Goal: Transaction & Acquisition: Obtain resource

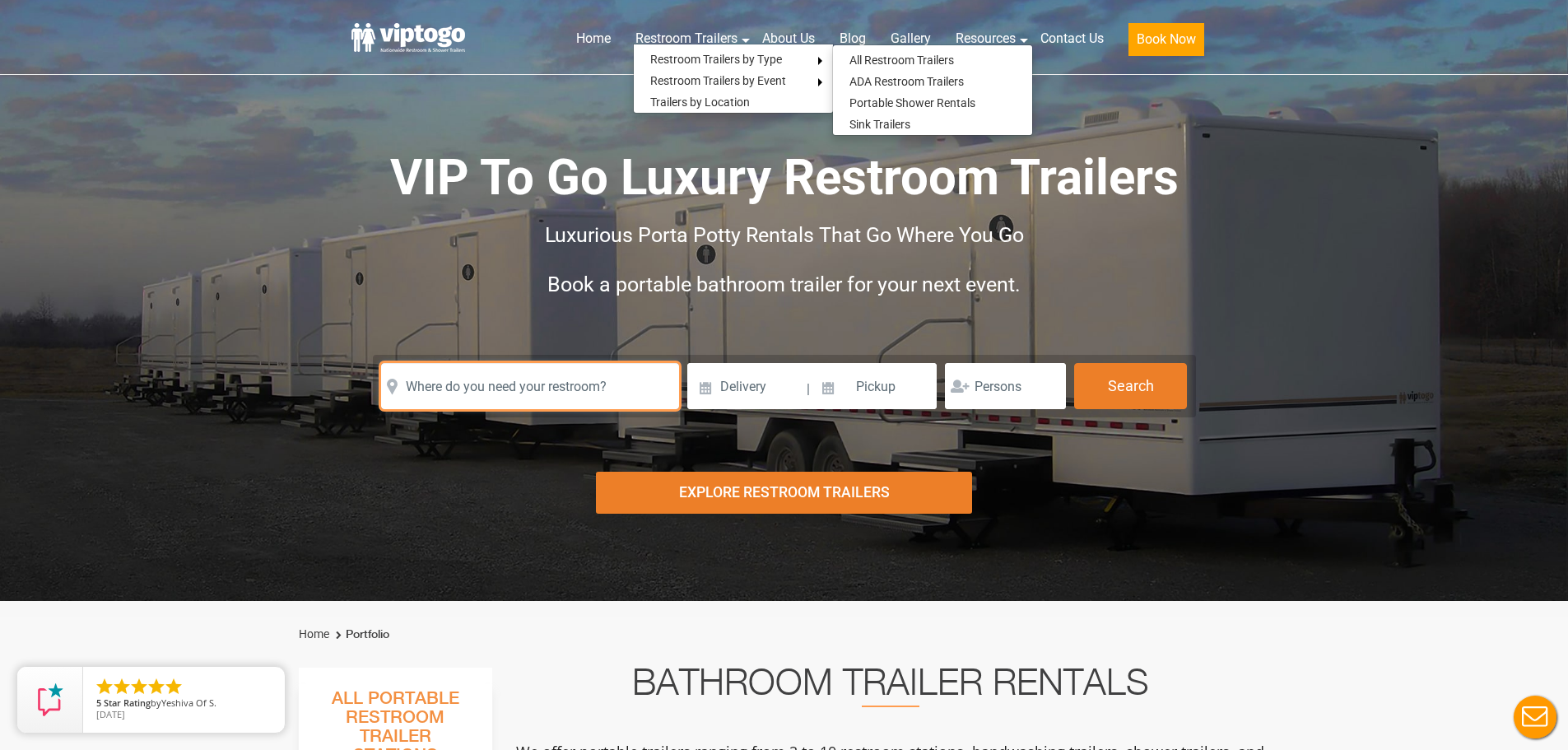
click at [575, 390] on input "text" at bounding box center [530, 385] width 298 height 46
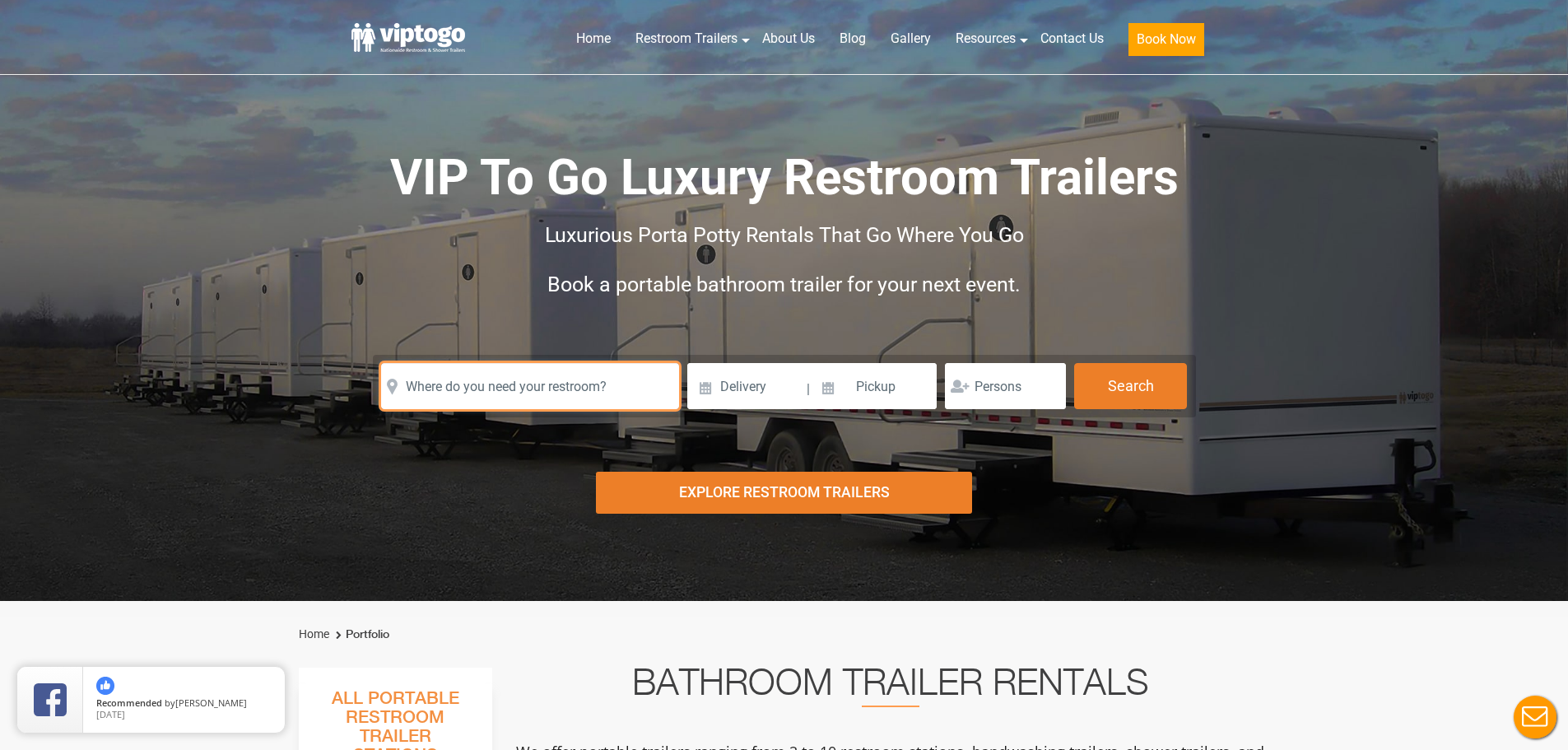
click at [535, 390] on input "text" at bounding box center [530, 385] width 298 height 46
paste input "Read more at: https://www.viptogo.com/"
drag, startPoint x: 600, startPoint y: 398, endPoint x: -21, endPoint y: 372, distance: 621.5
click at [0, 372] on html "Home Restroom Trailers Restroom Trailers by Type All Restroom Trailers ADA Rest…" at bounding box center [784, 375] width 1568 height 750
type input "/"
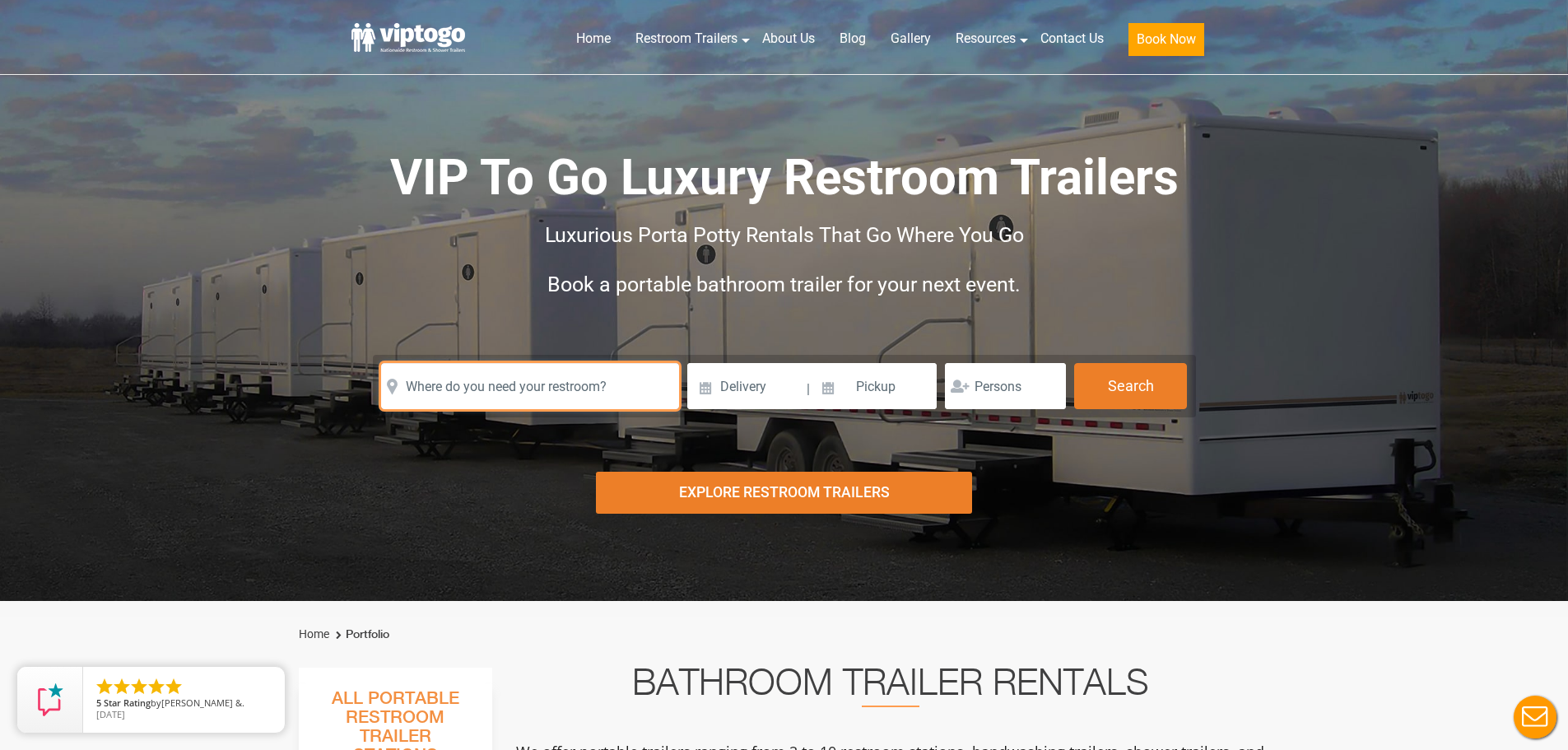
click at [515, 398] on input "text" at bounding box center [530, 385] width 298 height 46
paste input "4841 Landis Ave"
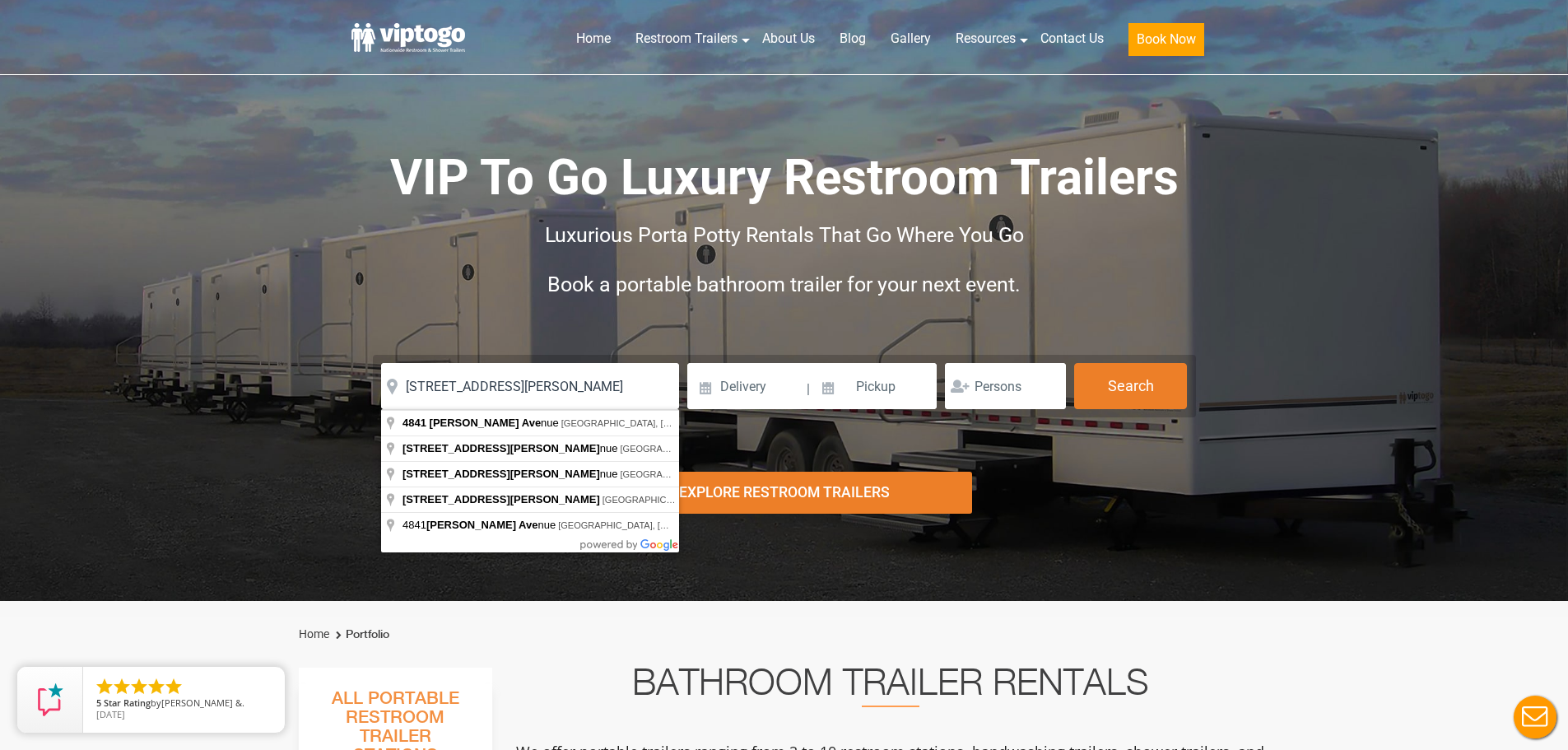
type input "4841 Landis Avenue, Vineland, NJ, USA"
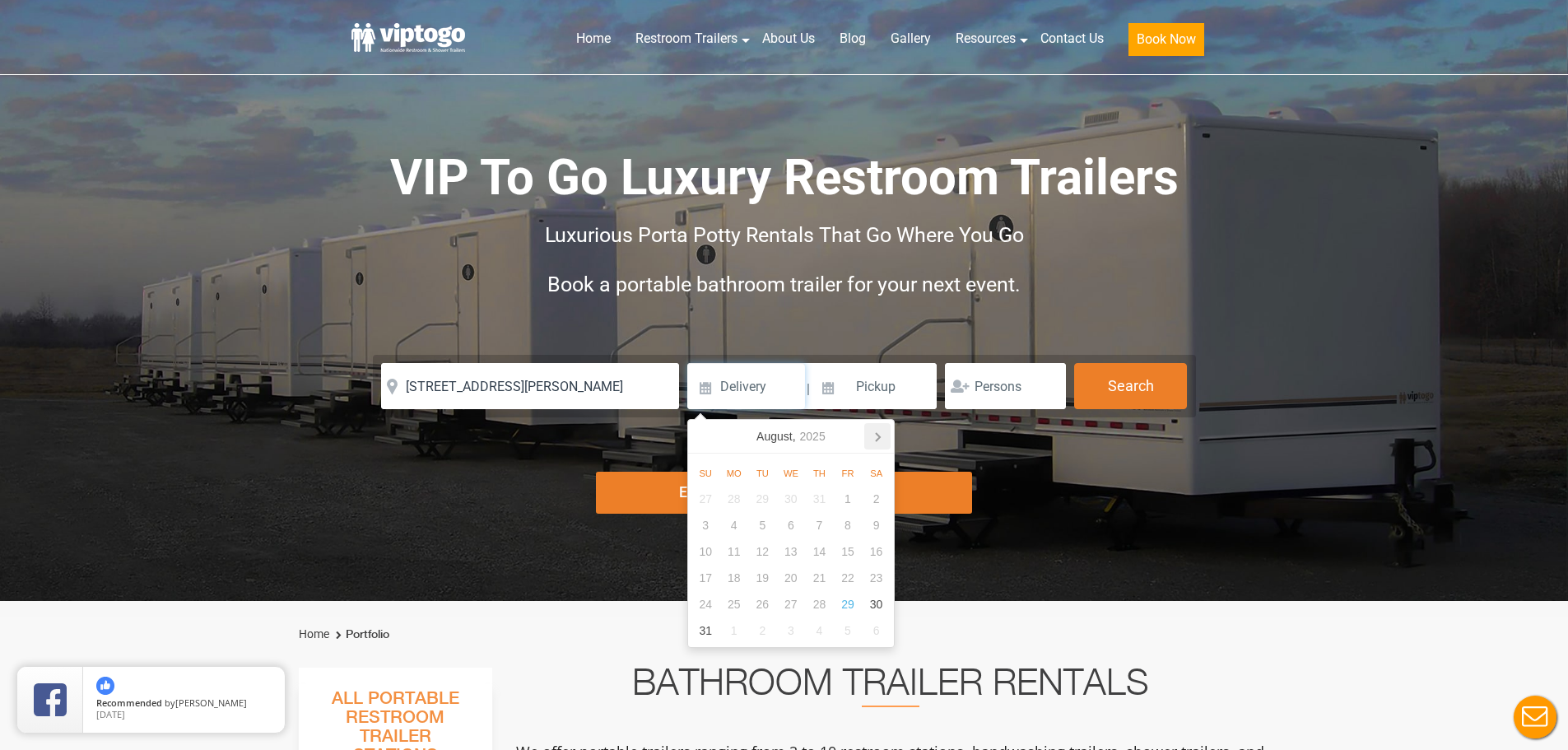
click at [881, 436] on icon at bounding box center [877, 436] width 27 height 27
click at [850, 575] on div "26" at bounding box center [848, 578] width 29 height 27
type input "09/26/2025"
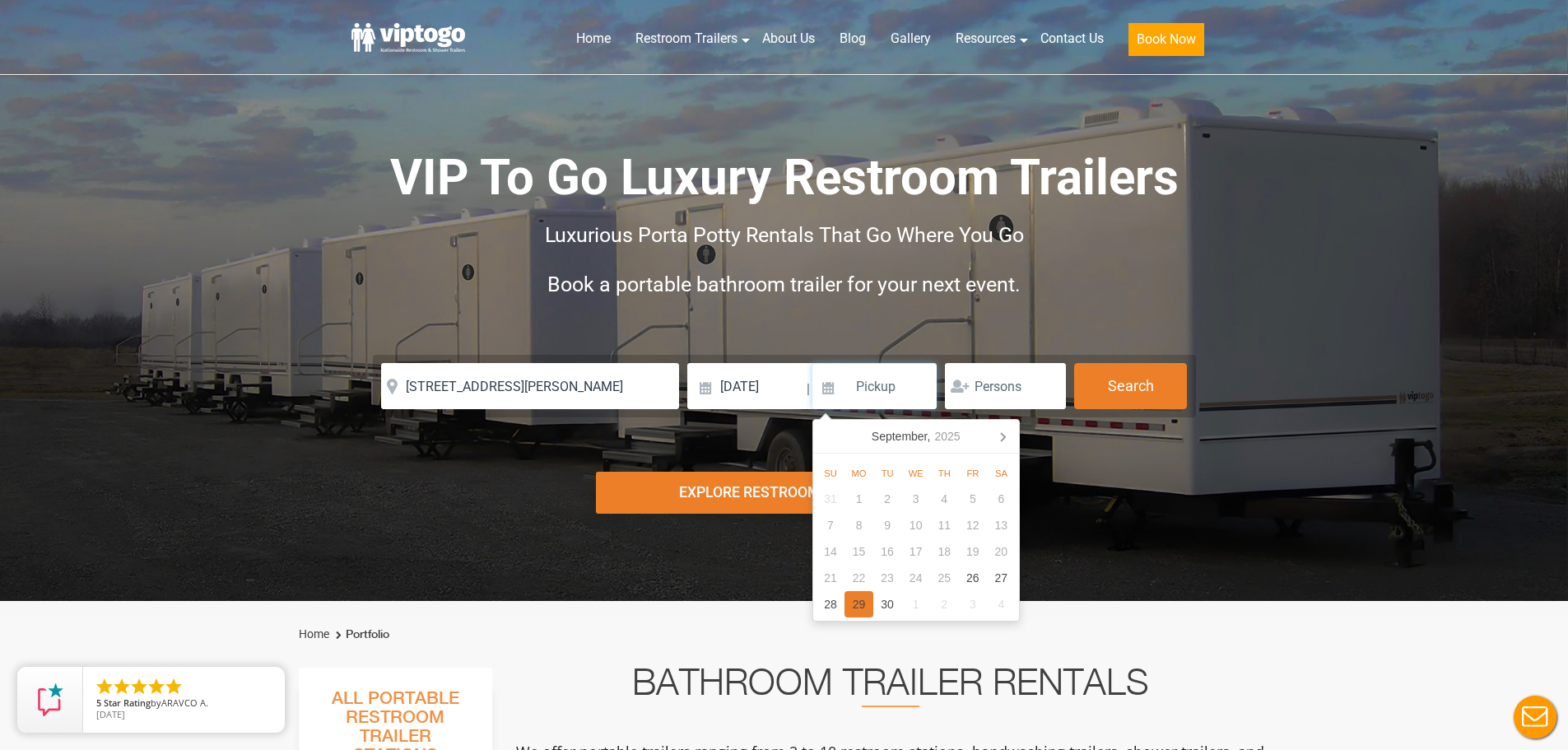
click at [850, 603] on div "29" at bounding box center [859, 605] width 29 height 27
type input "09/29/2025"
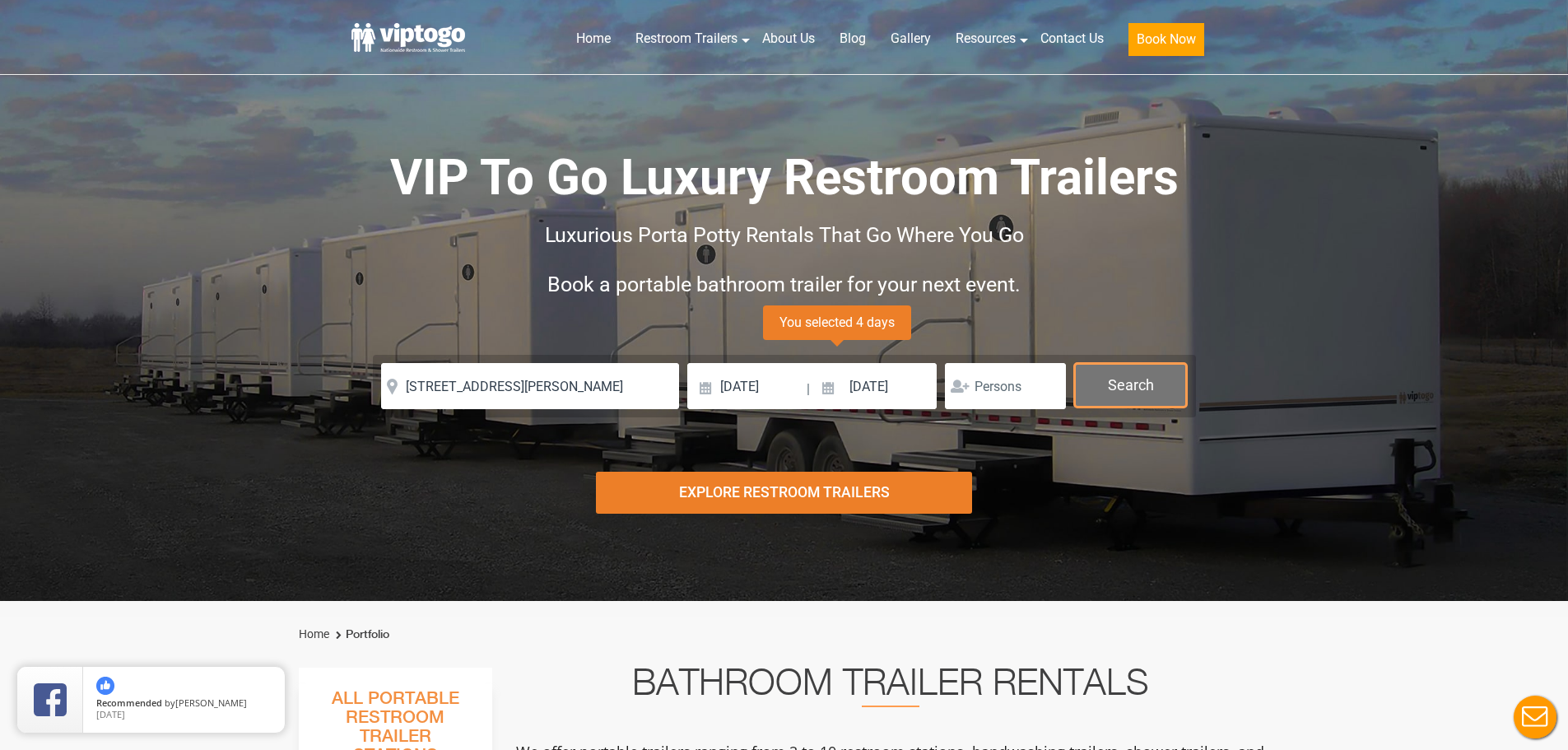
click at [1102, 400] on button "Search" at bounding box center [1130, 385] width 113 height 44
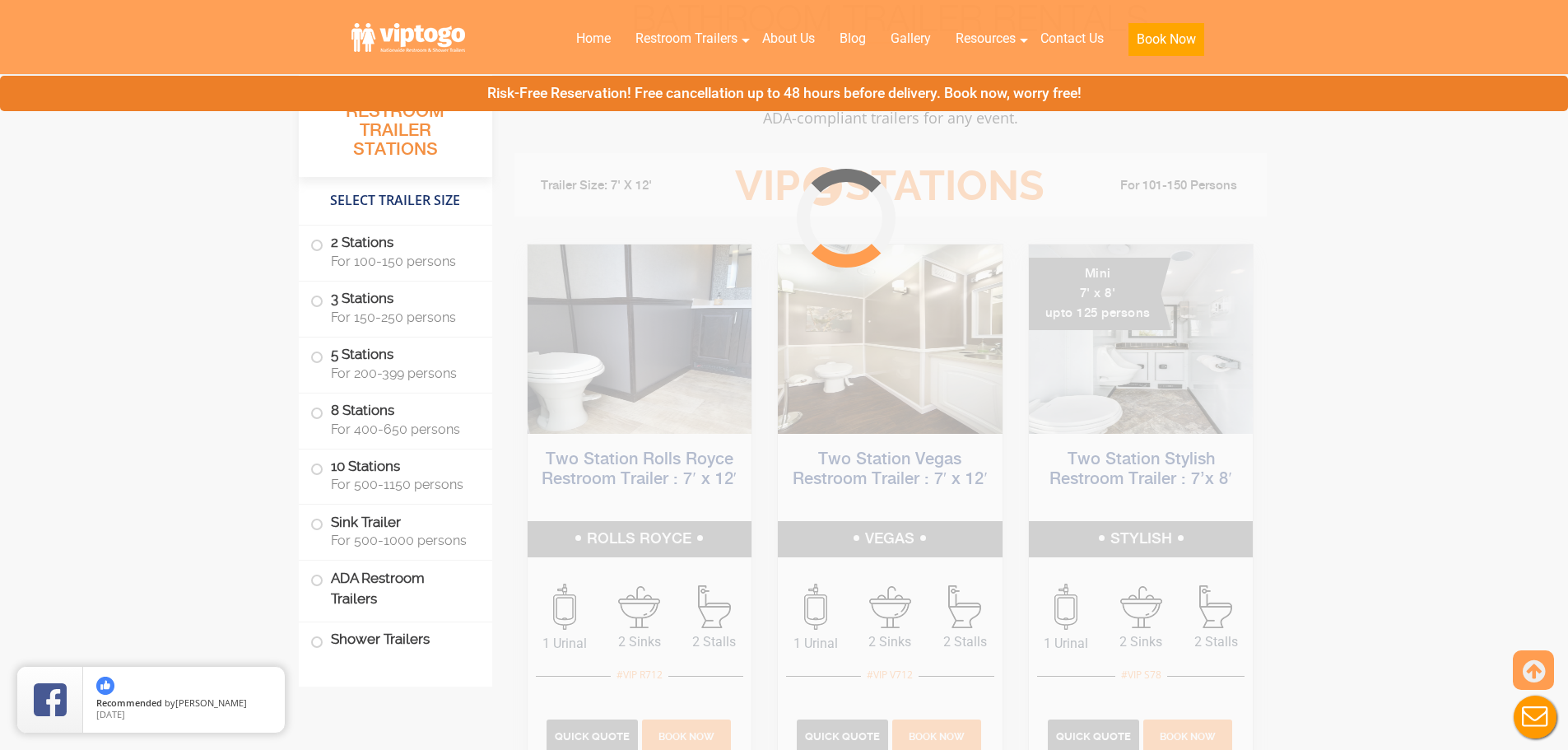
scroll to position [667, 0]
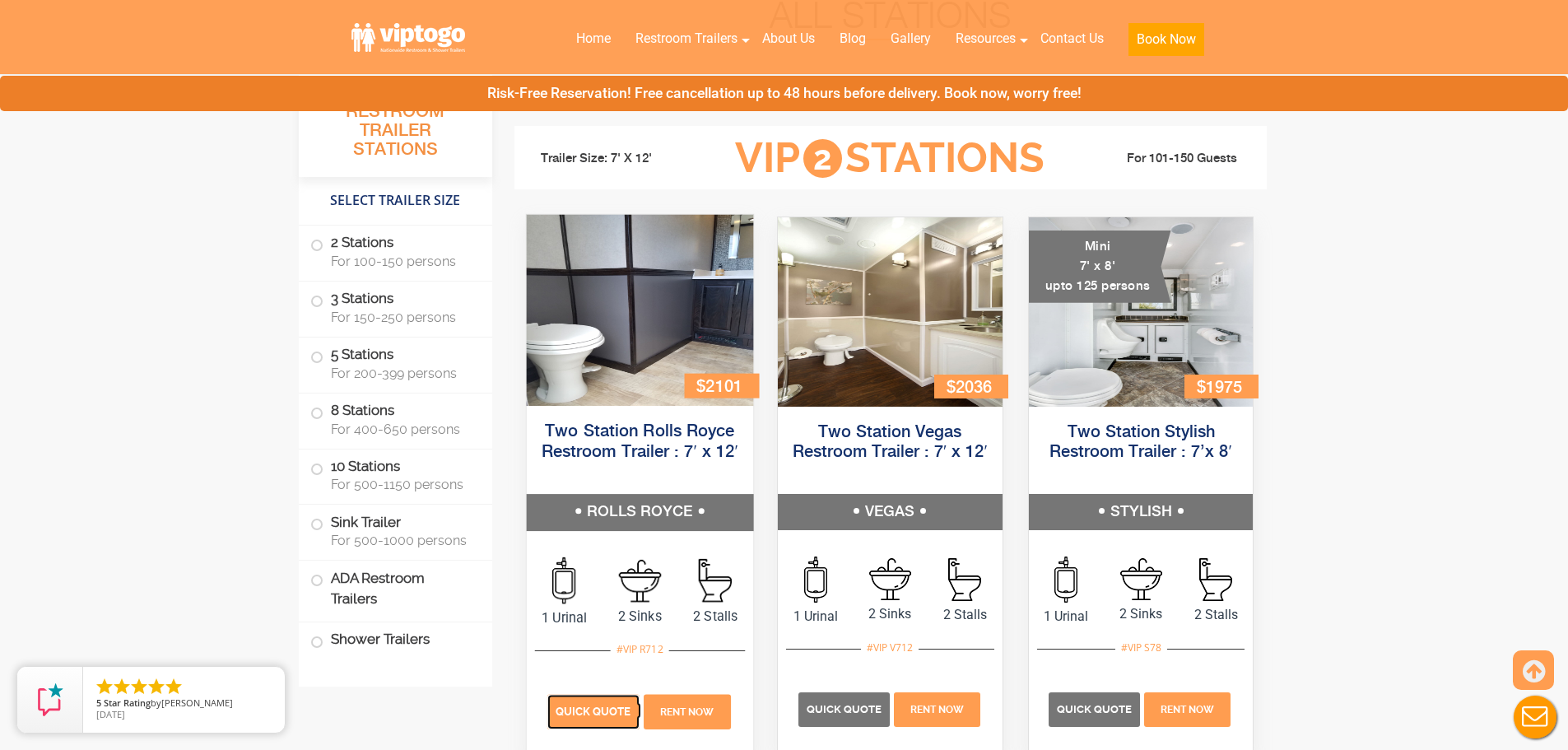
click at [594, 702] on p "Quick Quote" at bounding box center [592, 711] width 93 height 34
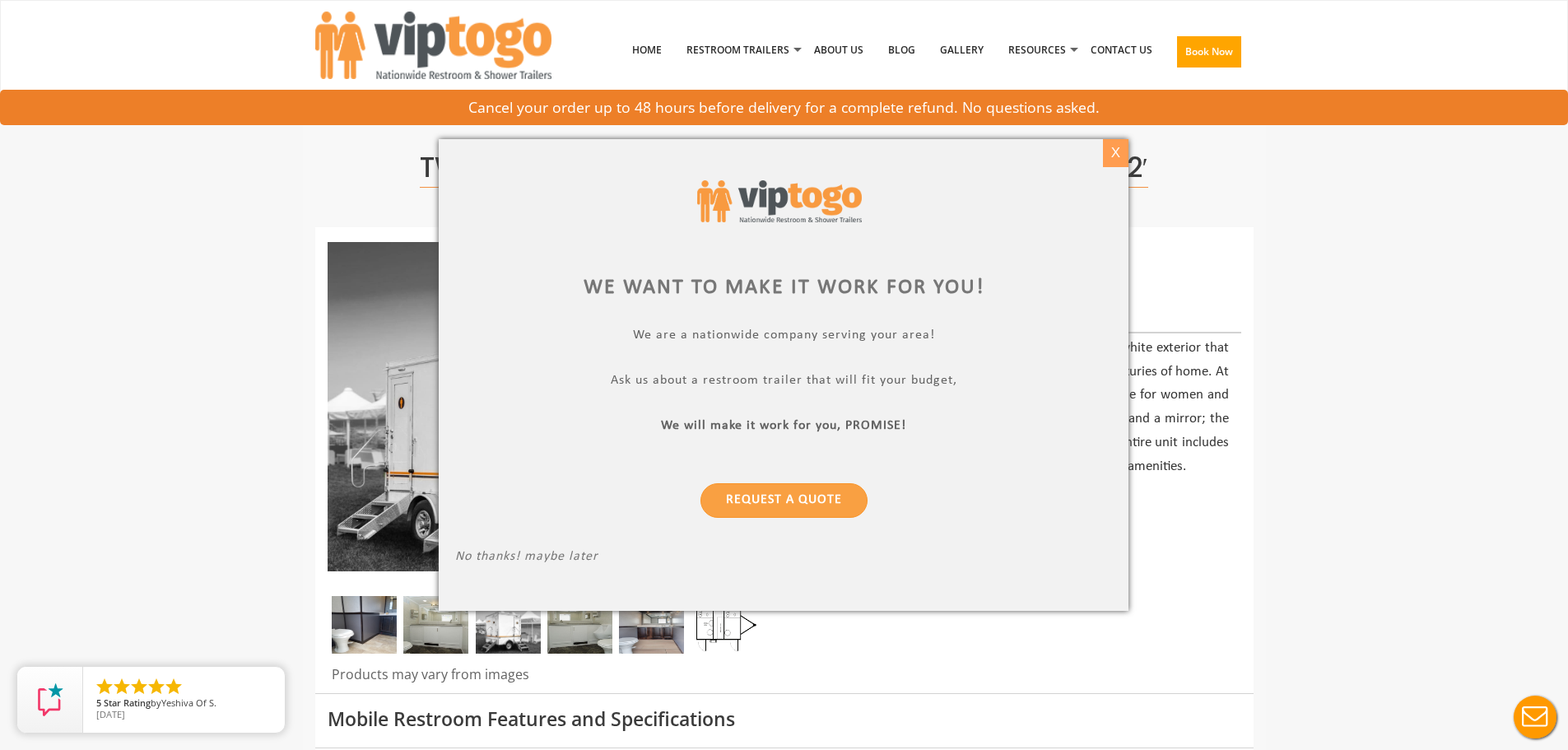
click at [1113, 150] on div "X" at bounding box center [1116, 154] width 26 height 28
